Goal: Obtain resource: Obtain resource

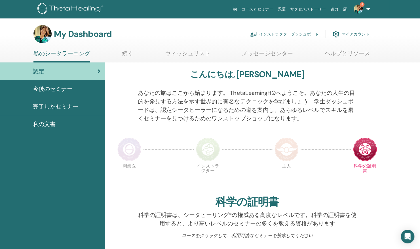
click at [282, 32] on link "インストラクターダッシュボード" at bounding box center [284, 34] width 69 height 12
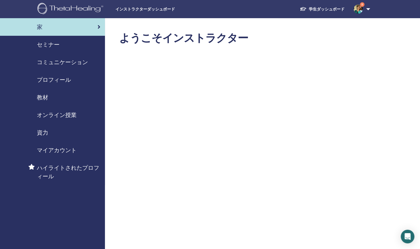
click at [45, 96] on span "教材" at bounding box center [42, 97] width 11 height 9
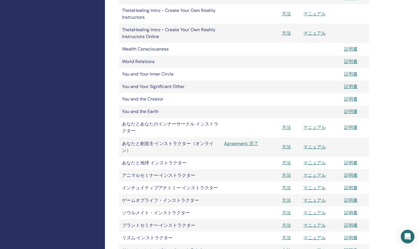
scroll to position [510, 0]
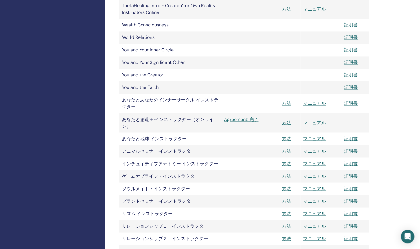
click at [313, 122] on link "マニュアル" at bounding box center [314, 122] width 23 height 6
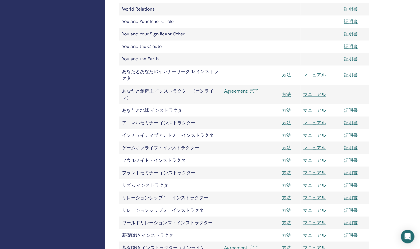
scroll to position [567, 0]
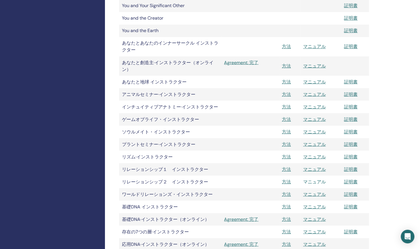
click at [318, 181] on link "マニュアル" at bounding box center [314, 181] width 23 height 6
